Goal: Navigation & Orientation: Find specific page/section

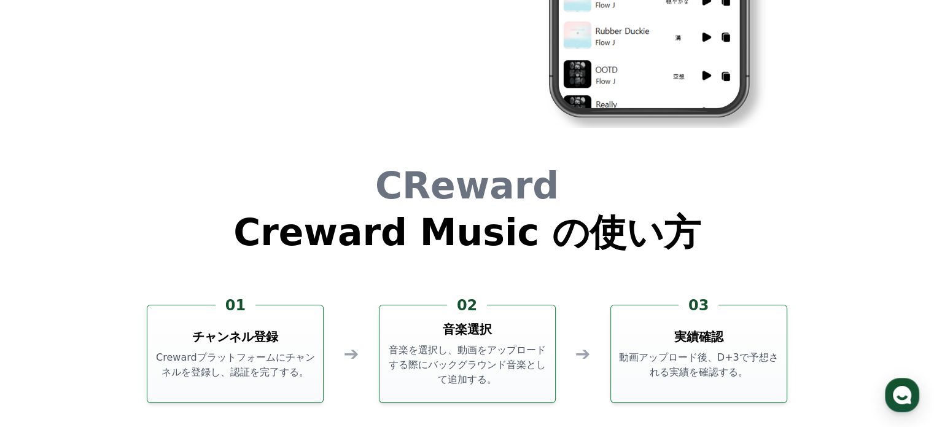
scroll to position [3081, 0]
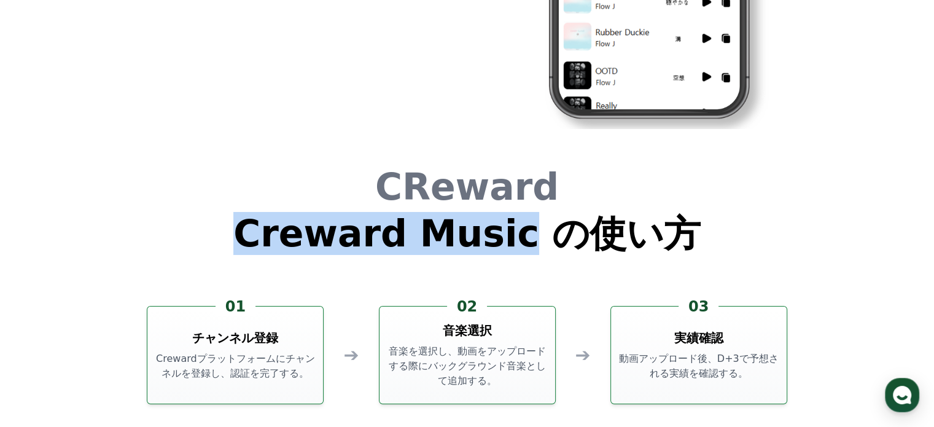
drag, startPoint x: 279, startPoint y: 238, endPoint x: 515, endPoint y: 236, distance: 235.8
click at [515, 236] on h1 "Creward Music の使い方" at bounding box center [466, 233] width 467 height 37
copy h1 "Creward Music"
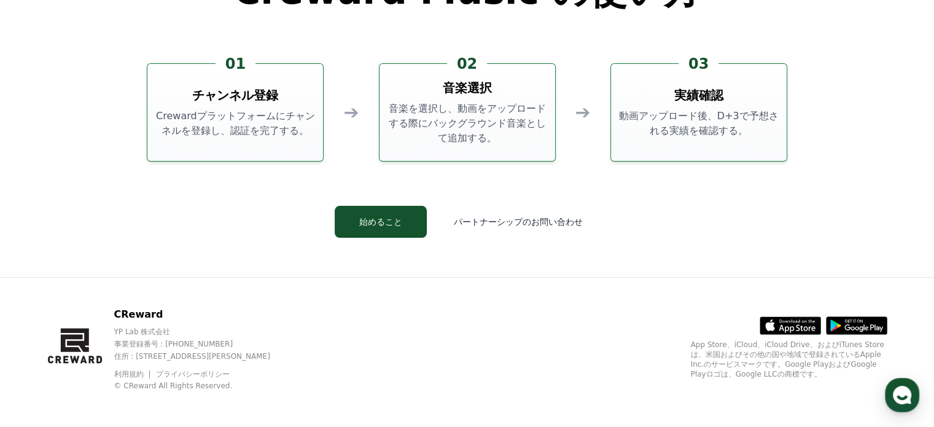
scroll to position [3327, 0]
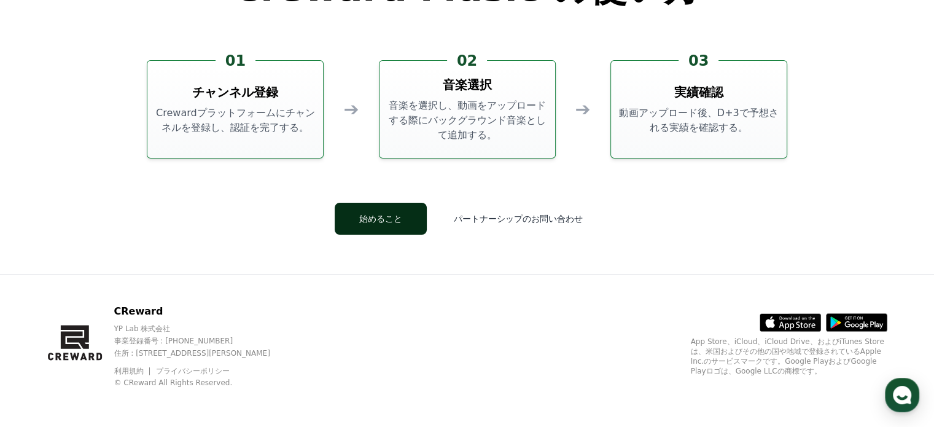
click at [400, 220] on button "始めること" at bounding box center [381, 219] width 92 height 32
